Goal: Information Seeking & Learning: Learn about a topic

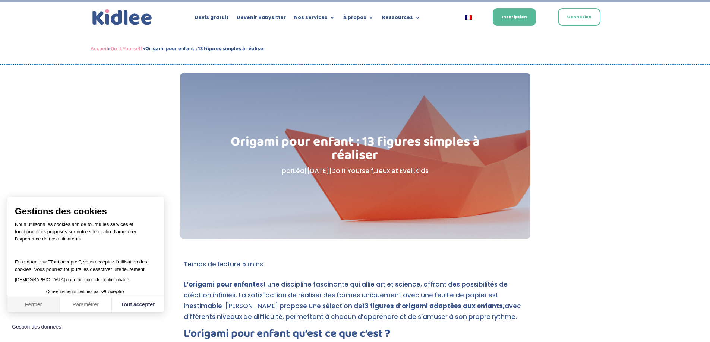
click at [29, 304] on button "Fermer" at bounding box center [33, 305] width 52 height 16
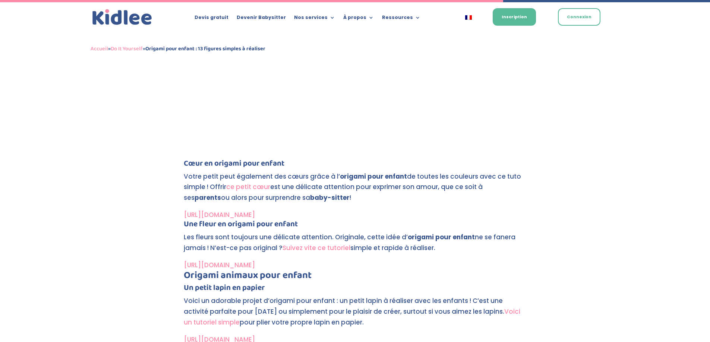
scroll to position [1975, 0]
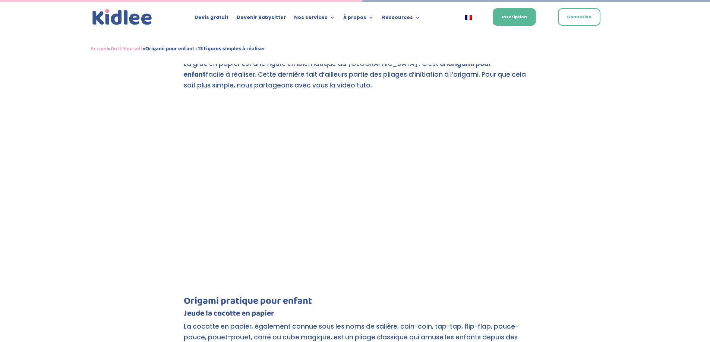
scroll to position [1434, 0]
